Goal: Task Accomplishment & Management: Complete application form

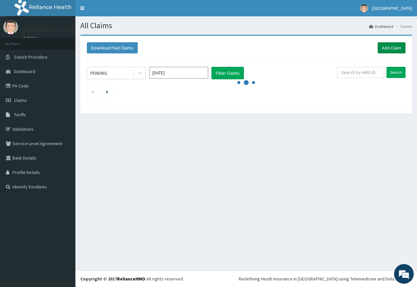
click at [399, 46] on link "Add Claim" at bounding box center [391, 47] width 28 height 11
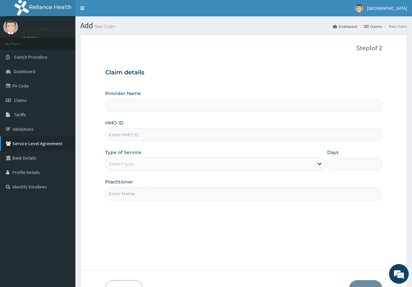
type input "Kingtrust Medical Center"
click at [122, 137] on input "HMO ID" at bounding box center [243, 134] width 277 height 13
paste input "ETZ/10009/C"
type input "ETZ/10009/C"
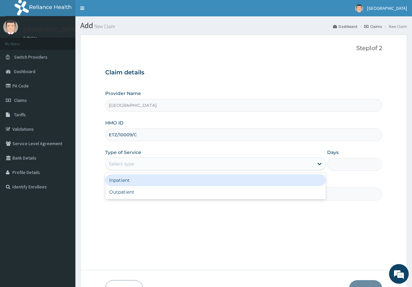
click at [129, 164] on div "Select type" at bounding box center [121, 164] width 25 height 7
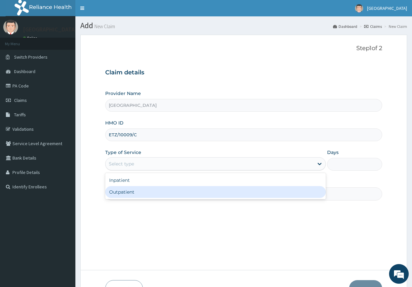
drag, startPoint x: 122, startPoint y: 196, endPoint x: 125, endPoint y: 191, distance: 5.9
click at [122, 196] on div "Outpatient" at bounding box center [215, 192] width 220 height 12
type input "1"
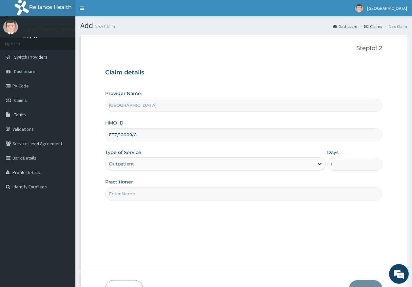
drag, startPoint x: 126, startPoint y: 192, endPoint x: 126, endPoint y: 198, distance: 5.9
click at [126, 192] on input "Practitioner" at bounding box center [243, 193] width 277 height 13
type input "DR AJAYI"
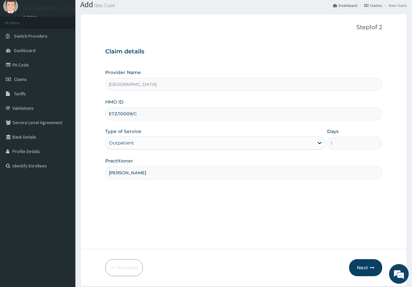
scroll to position [42, 0]
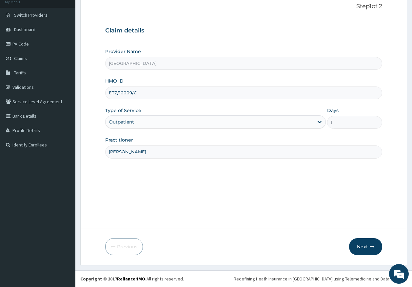
click at [369, 246] on icon "button" at bounding box center [371, 246] width 5 height 5
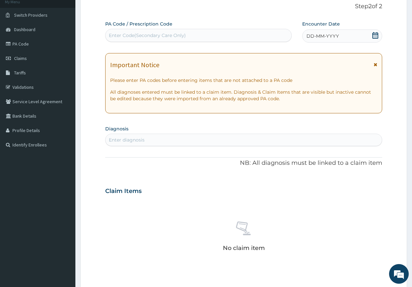
scroll to position [0, 0]
click at [142, 40] on div "Enter Code(Secondary Care Only)" at bounding box center [198, 35] width 186 height 10
type input "PA/B3FAB4"
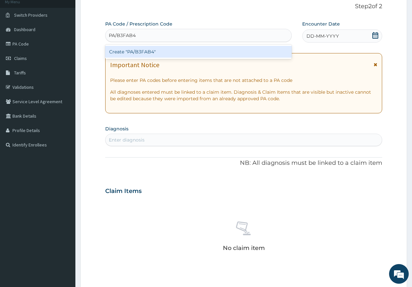
click at [140, 55] on div "Create "PA/B3FAB4"" at bounding box center [198, 52] width 187 height 12
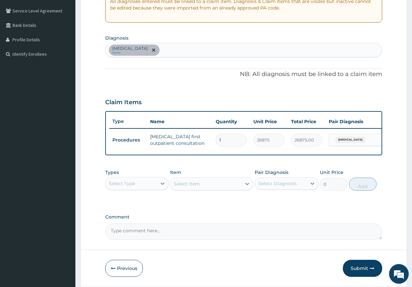
scroll to position [140, 0]
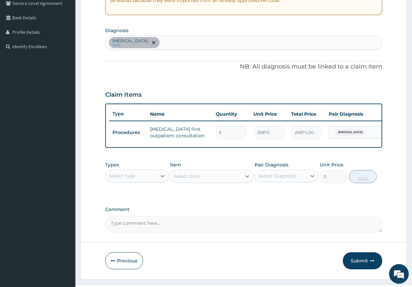
click at [358, 266] on button "Submit" at bounding box center [362, 260] width 39 height 17
